Goal: Download file/media

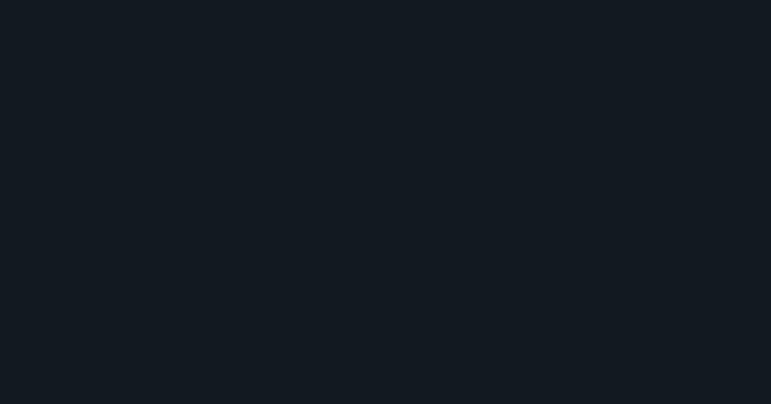
click at [529, 123] on div at bounding box center [385, 202] width 771 height 404
click at [262, 148] on div at bounding box center [385, 202] width 771 height 404
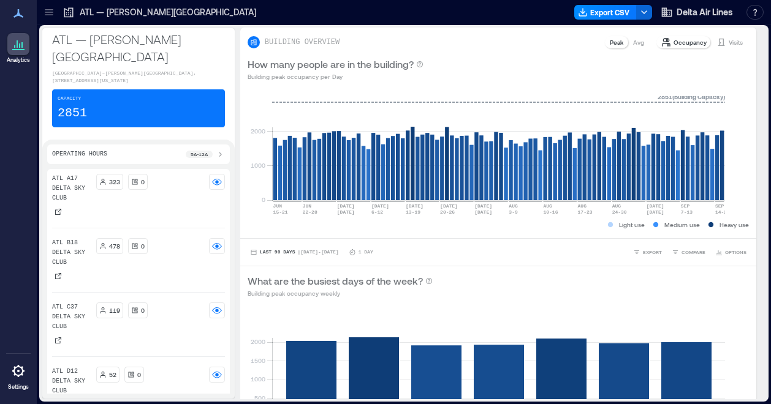
click at [72, 12] on icon at bounding box center [68, 13] width 9 height 10
click at [109, 7] on p "ATL — [PERSON_NAME][GEOGRAPHIC_DATA]" at bounding box center [168, 12] width 176 height 12
click at [74, 14] on icon at bounding box center [68, 12] width 12 height 12
click at [52, 16] on icon at bounding box center [49, 12] width 12 height 12
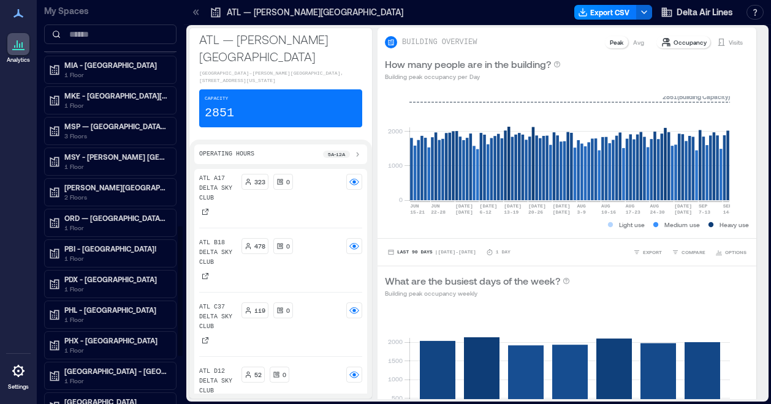
scroll to position [705, 0]
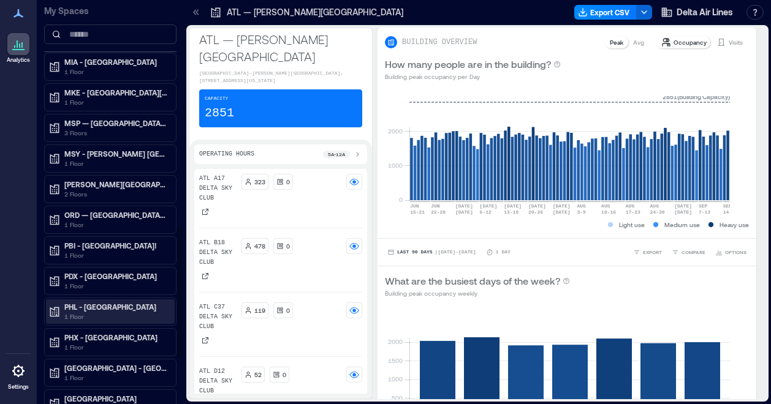
click at [106, 302] on p "PHL - [GEOGRAPHIC_DATA]" at bounding box center [115, 307] width 103 height 10
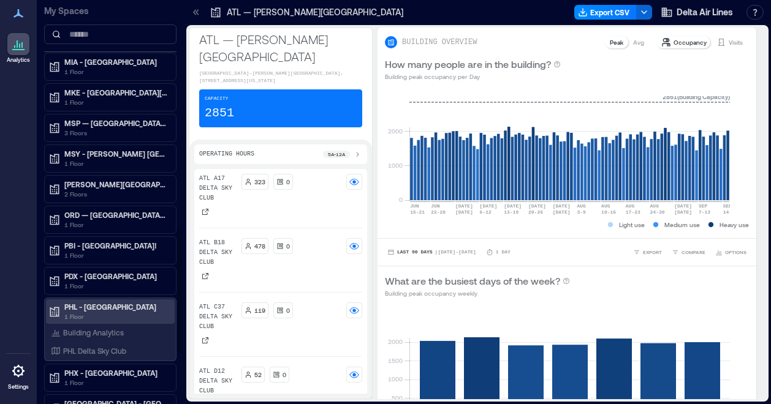
click at [101, 302] on p "PHL - [GEOGRAPHIC_DATA]" at bounding box center [115, 307] width 103 height 10
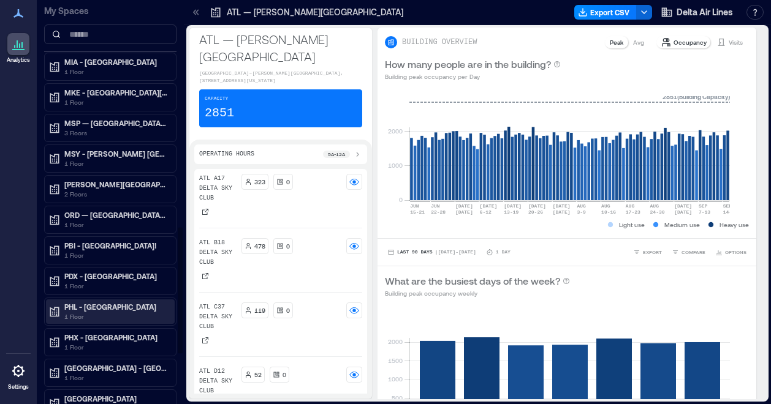
click at [133, 312] on p "1 Floor" at bounding box center [115, 317] width 103 height 10
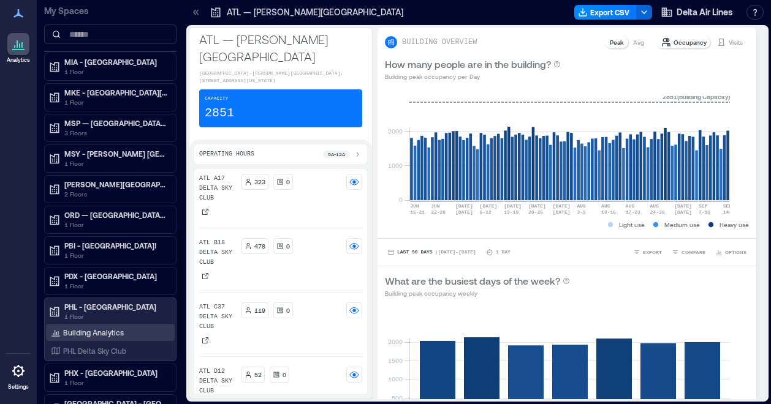
click at [113, 326] on div "Building Analytics" at bounding box center [110, 332] width 129 height 17
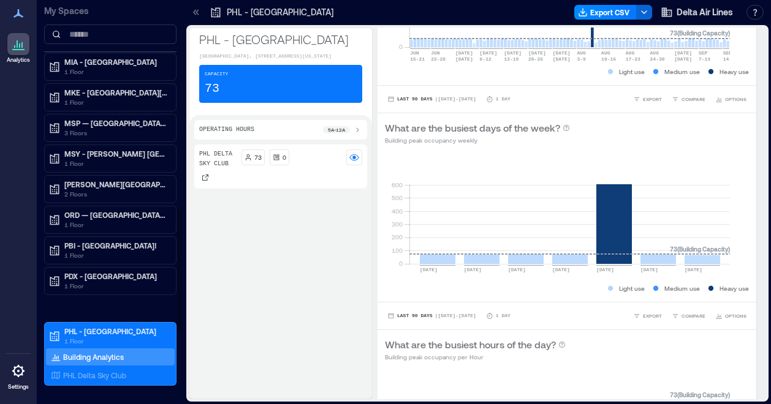
scroll to position [154, 0]
click at [121, 369] on div "PHL Delta Sky Club" at bounding box center [107, 375] width 119 height 12
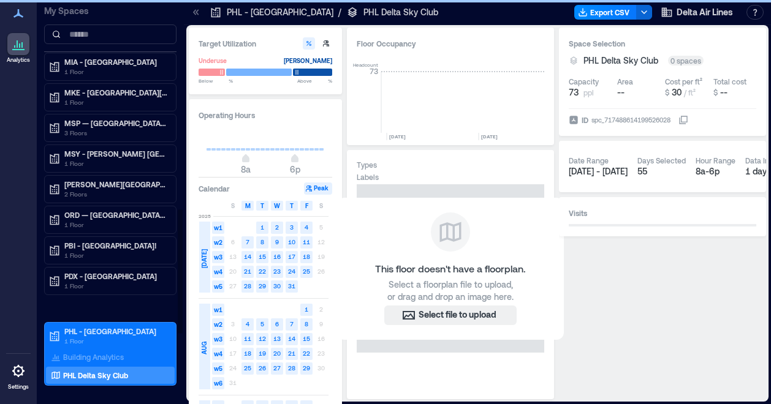
scroll to position [0, 6283]
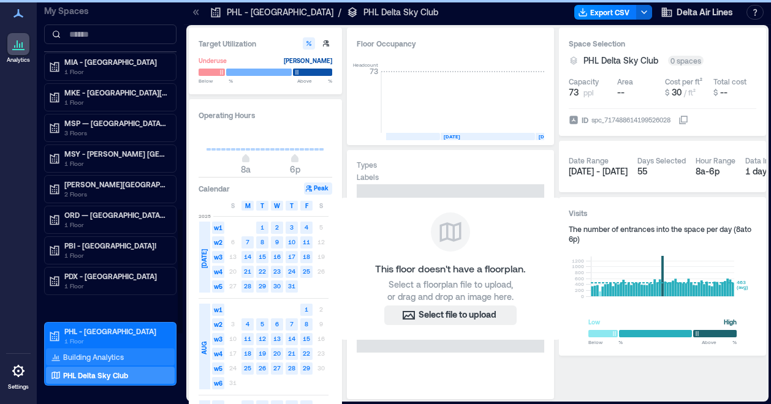
click at [116, 352] on p "Building Analytics" at bounding box center [93, 357] width 61 height 10
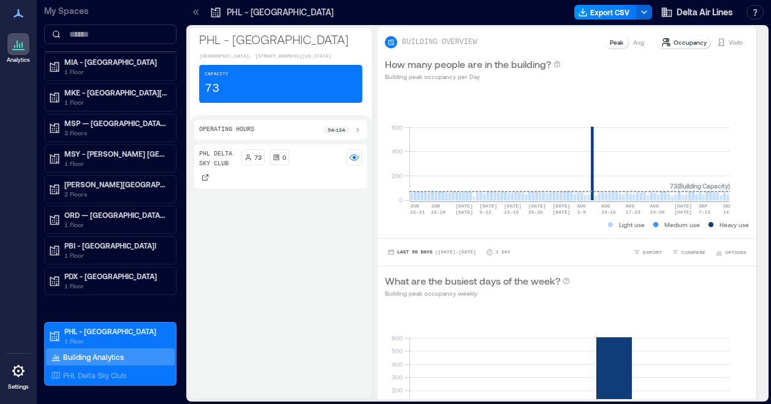
click at [308, 103] on div "Capacity 73" at bounding box center [280, 84] width 163 height 38
click at [337, 263] on div "PHL Delta Sky Club 73 0" at bounding box center [280, 269] width 173 height 249
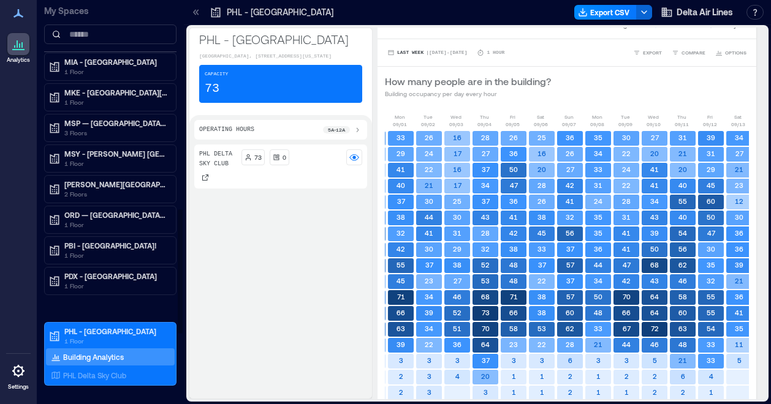
scroll to position [0, 233]
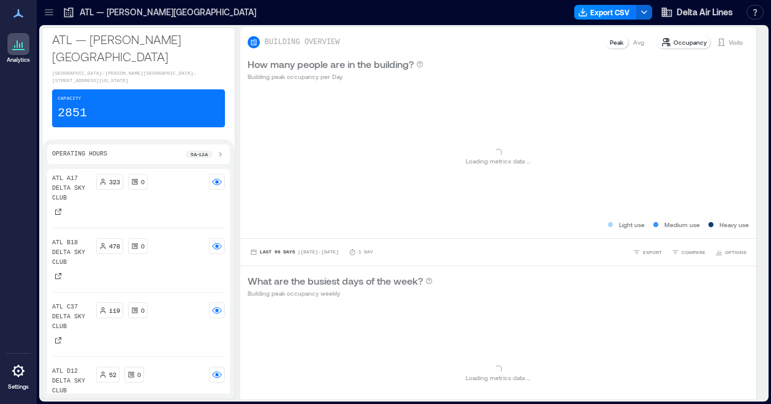
click at [59, 9] on div "ATL — [PERSON_NAME][GEOGRAPHIC_DATA]" at bounding box center [159, 12] width 201 height 20
click at [53, 7] on icon at bounding box center [49, 12] width 12 height 12
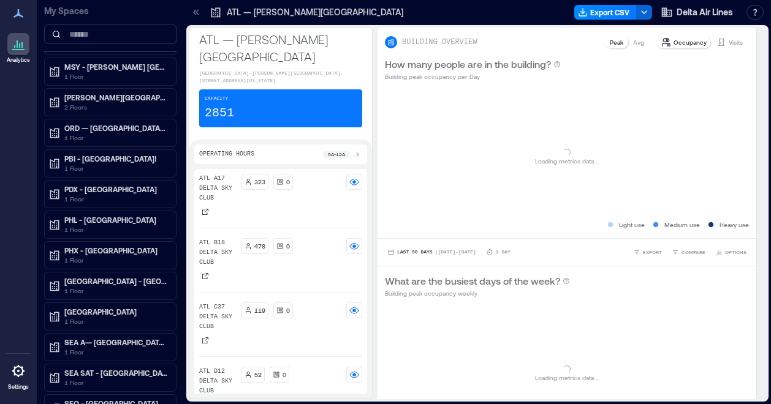
scroll to position [793, 0]
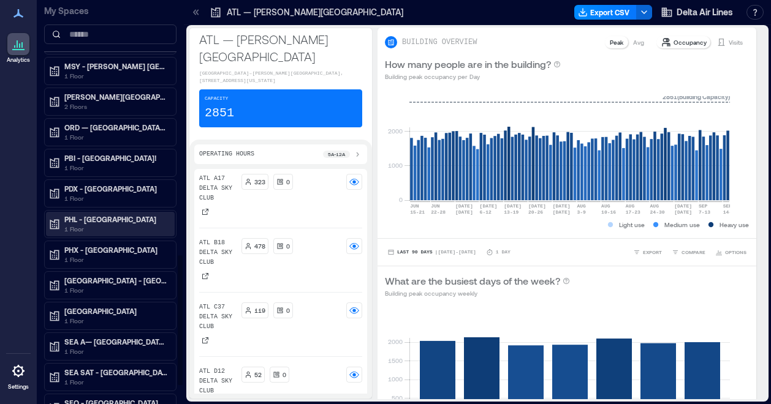
click at [99, 214] on p "PHL - [GEOGRAPHIC_DATA]" at bounding box center [115, 219] width 103 height 10
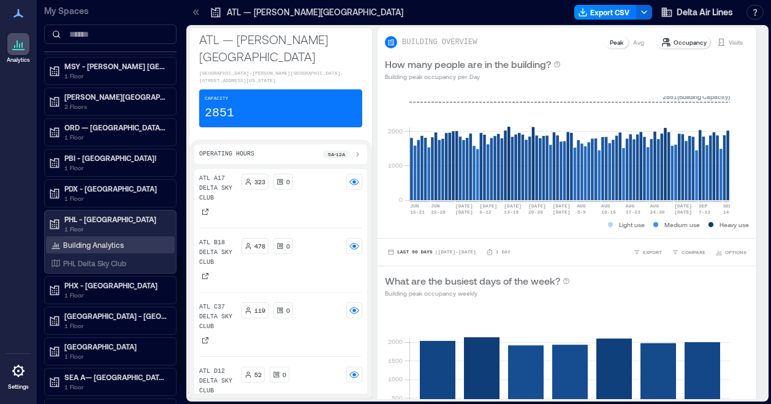
click at [93, 240] on p "Building Analytics" at bounding box center [93, 245] width 61 height 10
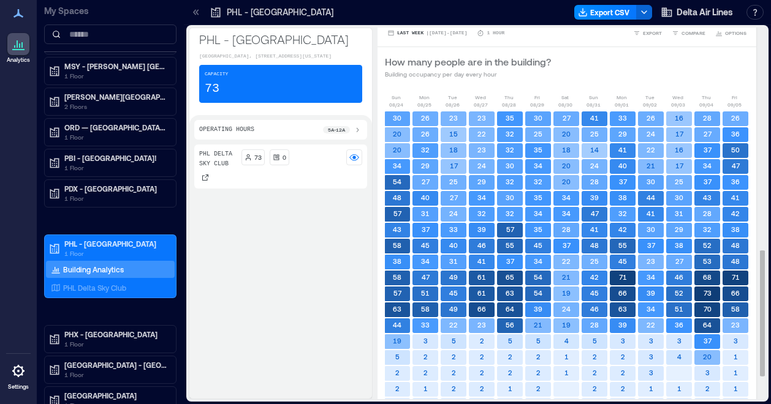
scroll to position [0, 25]
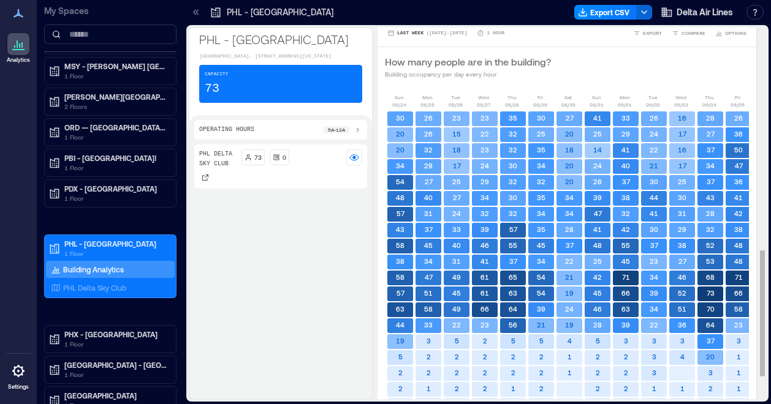
click at [554, 191] on rect at bounding box center [541, 198] width 26 height 15
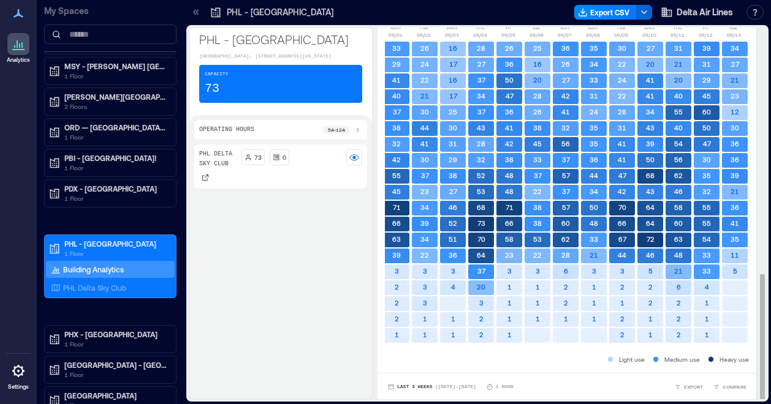
scroll to position [1, 0]
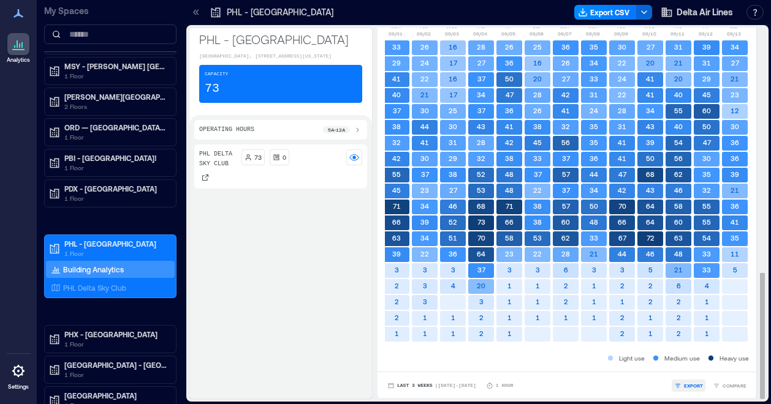
click at [684, 382] on span "EXPORT" at bounding box center [693, 385] width 19 height 7
click at [687, 353] on span "IMAGE" at bounding box center [679, 353] width 16 height 7
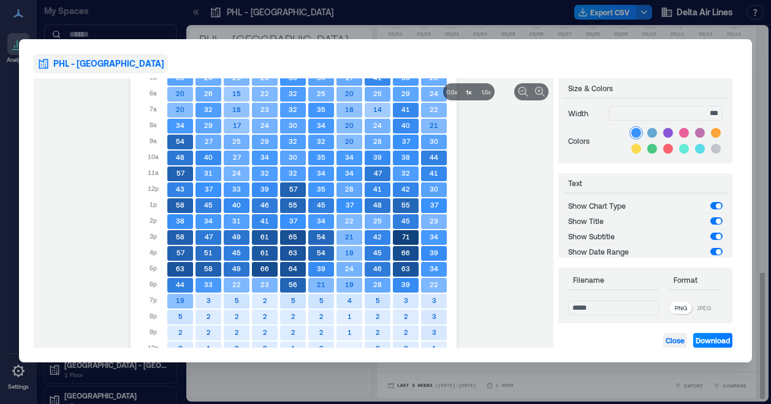
click at [671, 339] on span "Close" at bounding box center [674, 341] width 19 height 10
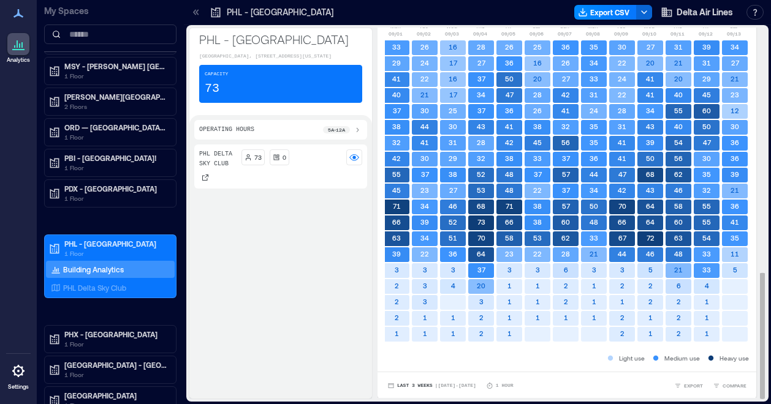
scroll to position [0, 273]
click at [676, 247] on rect at bounding box center [678, 254] width 26 height 15
click at [684, 384] on span "EXPORT" at bounding box center [693, 385] width 19 height 7
click at [685, 356] on button "IMAGE" at bounding box center [674, 353] width 31 height 12
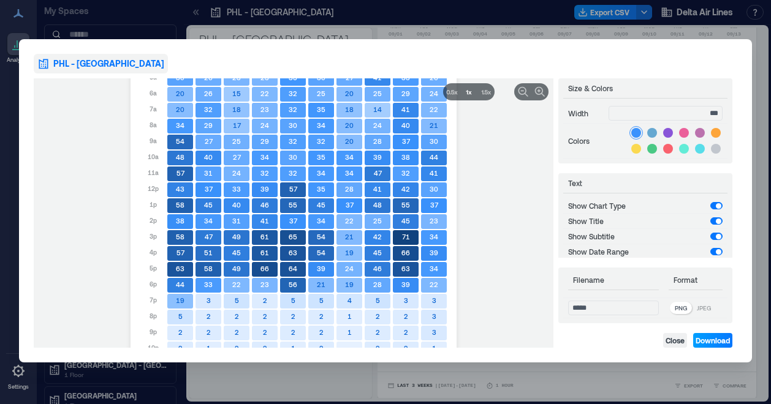
click at [716, 333] on button "Download" at bounding box center [712, 340] width 39 height 15
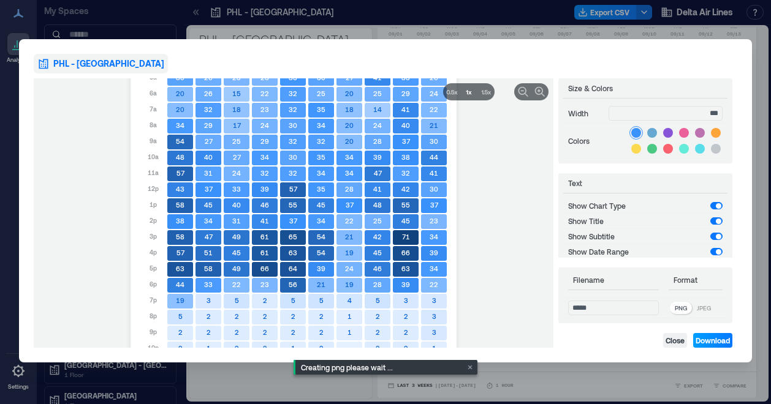
drag, startPoint x: 724, startPoint y: 322, endPoint x: 711, endPoint y: 339, distance: 21.8
click at [652, 334] on div "Close Download" at bounding box center [645, 340] width 174 height 15
click at [711, 339] on span "Download" at bounding box center [712, 341] width 34 height 10
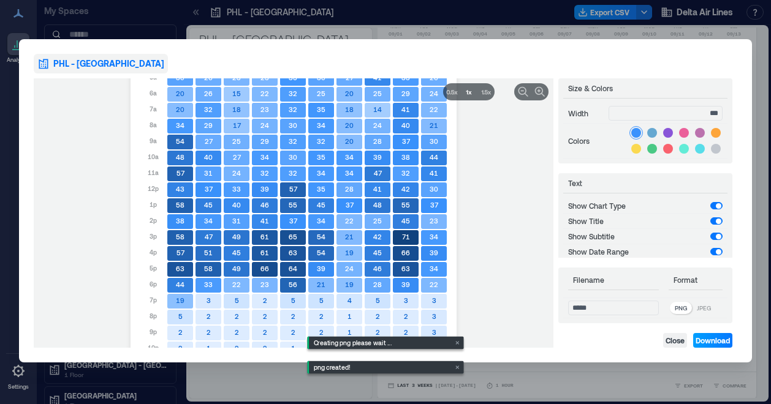
click at [711, 339] on span "Download" at bounding box center [712, 341] width 34 height 10
